Goal: Transaction & Acquisition: Purchase product/service

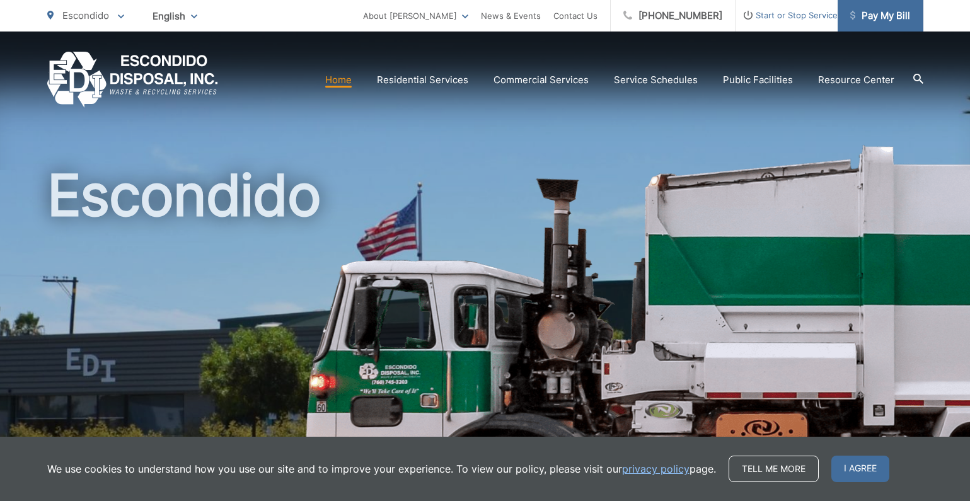
click at [894, 10] on span "Pay My Bill" at bounding box center [880, 15] width 60 height 15
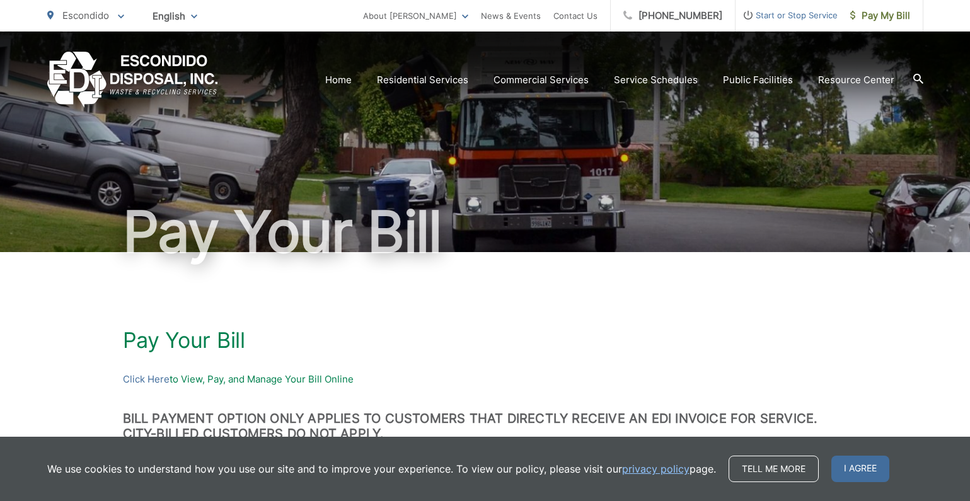
click at [800, 16] on span "Start or Stop Service" at bounding box center [786, 15] width 102 height 15
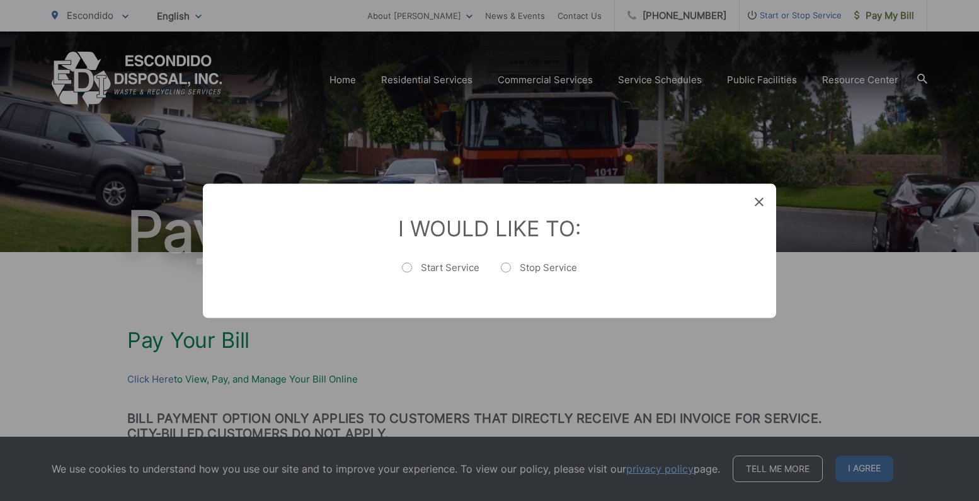
click at [607, 351] on div "Entry Status None In Progress Completed None None In Progress Completed I Would…" at bounding box center [489, 250] width 979 height 501
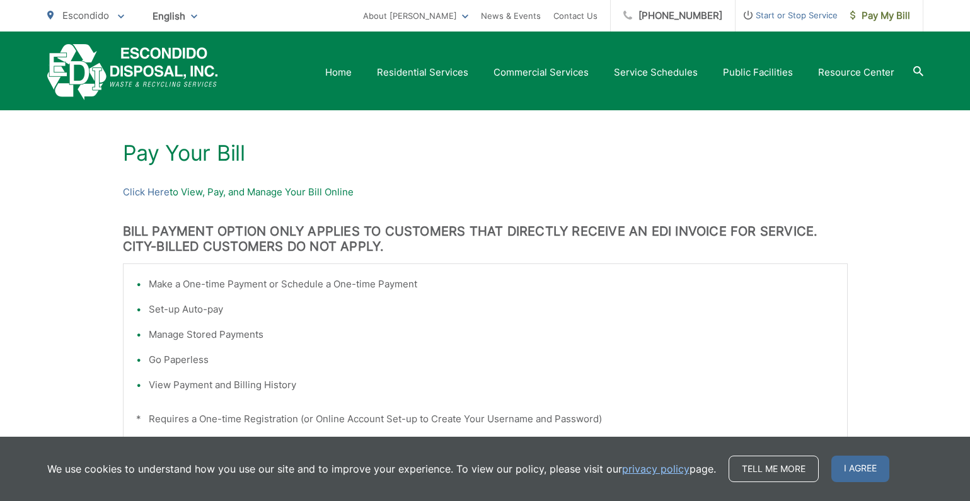
scroll to position [126, 0]
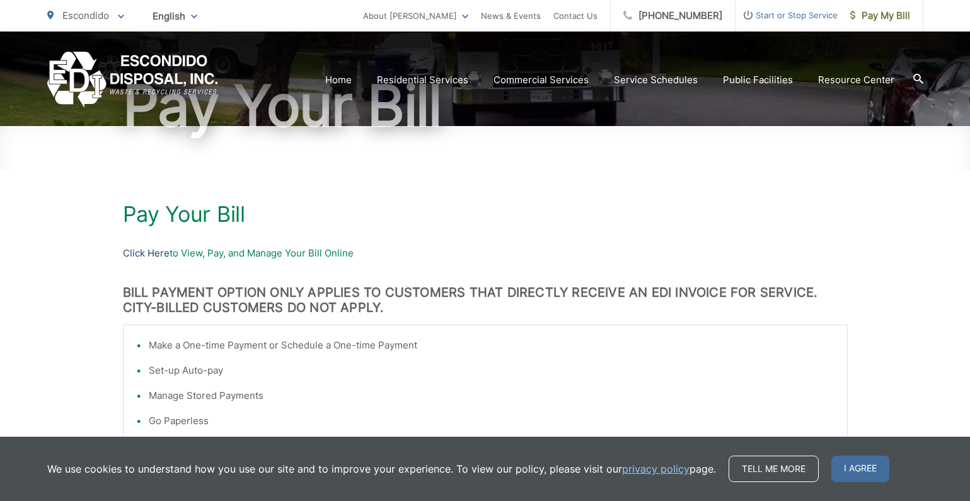
click at [142, 255] on link "Click Here" at bounding box center [146, 253] width 47 height 15
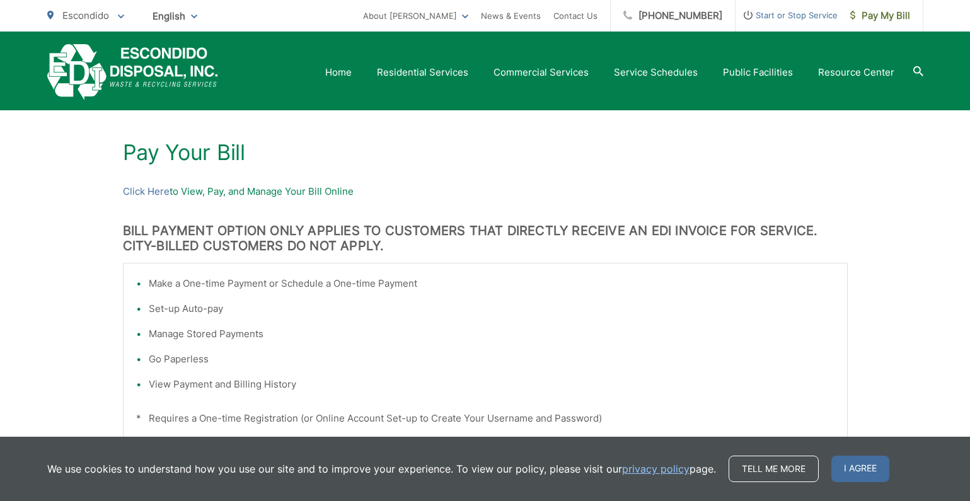
scroll to position [63, 0]
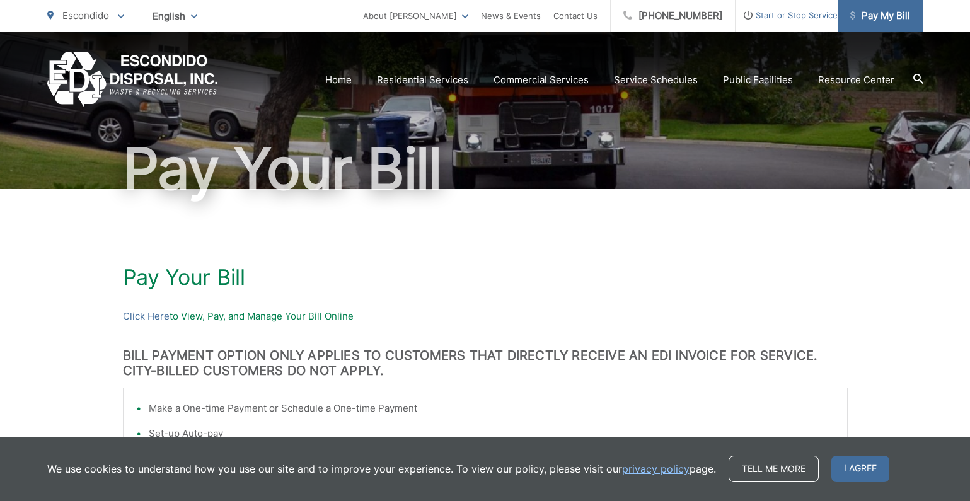
click at [875, 20] on span "Pay My Bill" at bounding box center [880, 15] width 60 height 15
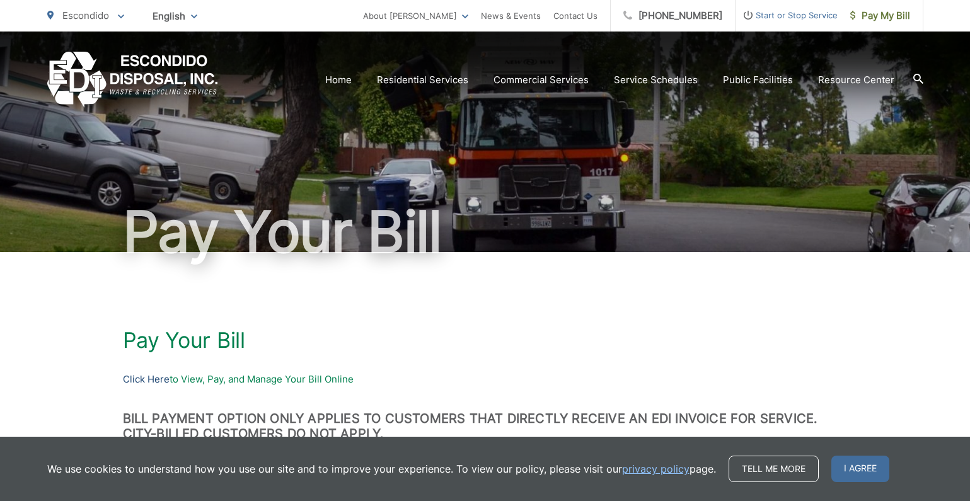
click at [156, 384] on link "Click Here" at bounding box center [146, 379] width 47 height 15
